Goal: Task Accomplishment & Management: Manage account settings

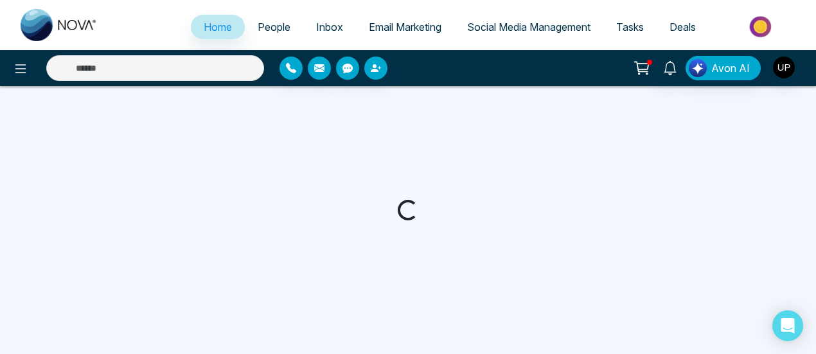
select select "*"
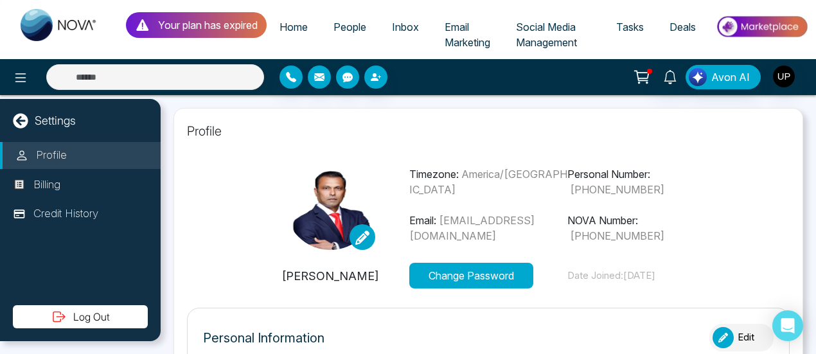
click at [305, 26] on span "Home" at bounding box center [294, 27] width 28 height 13
click at [361, 29] on span "People" at bounding box center [350, 27] width 33 height 13
click at [414, 26] on span "Inbox" at bounding box center [405, 27] width 27 height 13
click at [463, 28] on span "Email Marketing" at bounding box center [468, 35] width 46 height 28
click at [544, 39] on span "Social Media Management" at bounding box center [546, 35] width 61 height 28
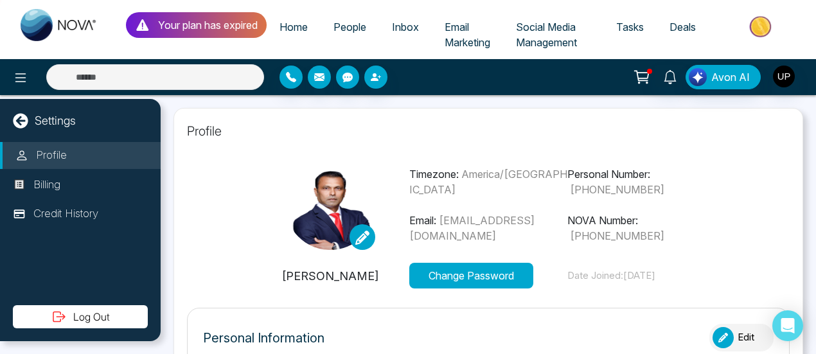
click at [637, 26] on span "Tasks" at bounding box center [630, 27] width 28 height 13
click at [680, 25] on span "Deals" at bounding box center [683, 27] width 26 height 13
click at [643, 75] on icon at bounding box center [642, 77] width 18 height 18
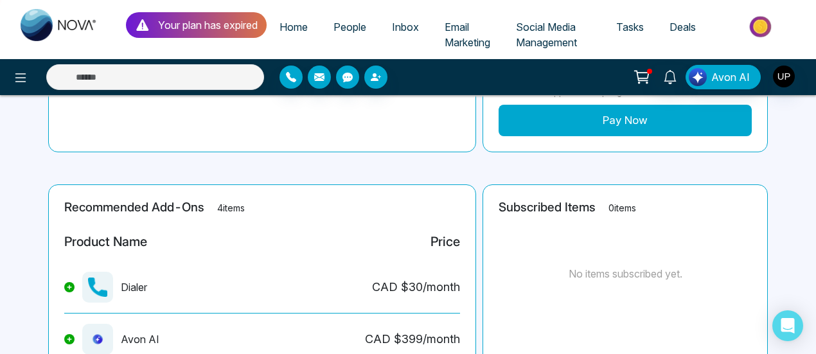
scroll to position [194, 0]
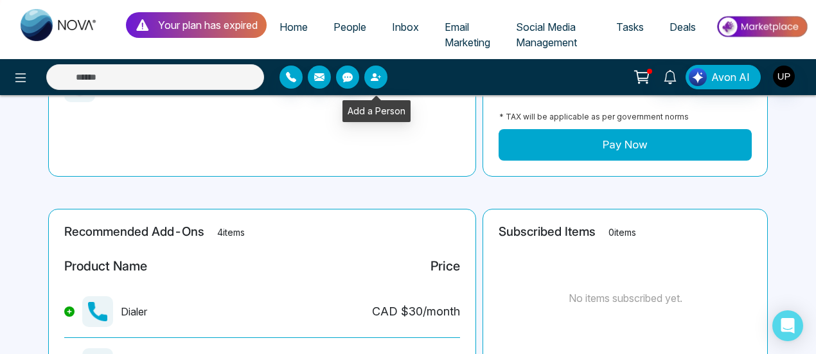
click at [379, 76] on icon "button" at bounding box center [379, 76] width 3 height 3
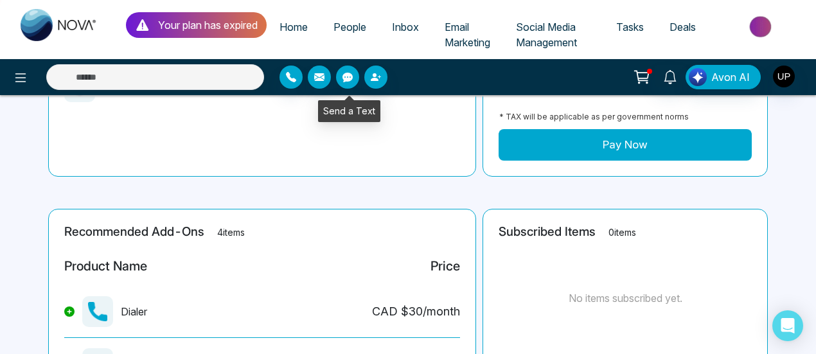
click at [344, 72] on icon "button" at bounding box center [348, 77] width 10 height 10
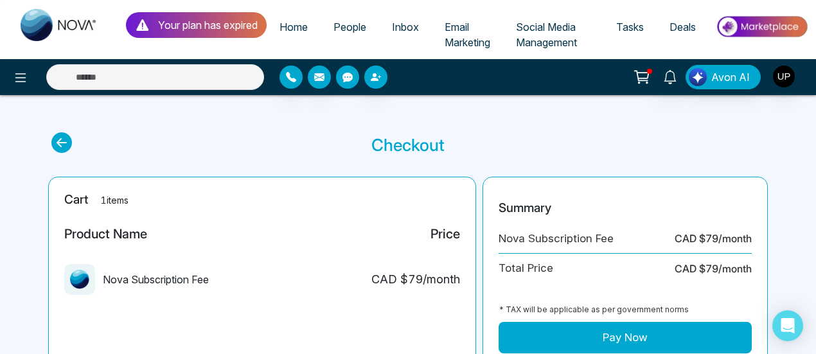
scroll to position [0, 0]
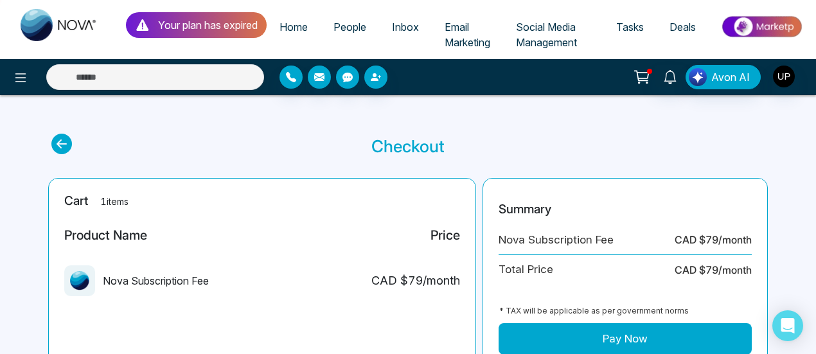
click at [250, 22] on p "Your plan has expired" at bounding box center [208, 24] width 100 height 15
click at [779, 75] on img "button" at bounding box center [784, 77] width 22 height 22
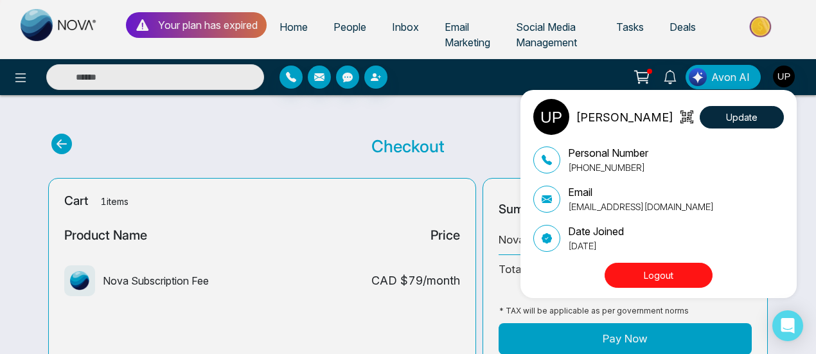
click at [690, 264] on button "Logout" at bounding box center [659, 275] width 108 height 25
